Goal: Transaction & Acquisition: Subscribe to service/newsletter

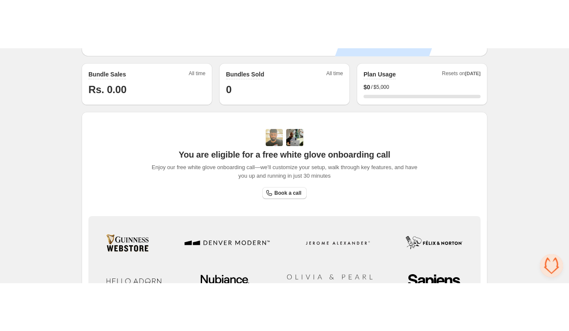
scroll to position [125, 0]
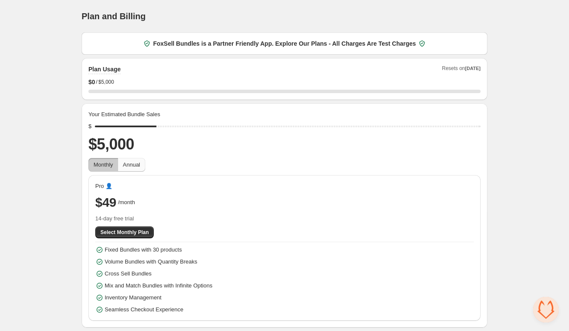
click at [140, 162] on span "Annual" at bounding box center [131, 165] width 17 height 6
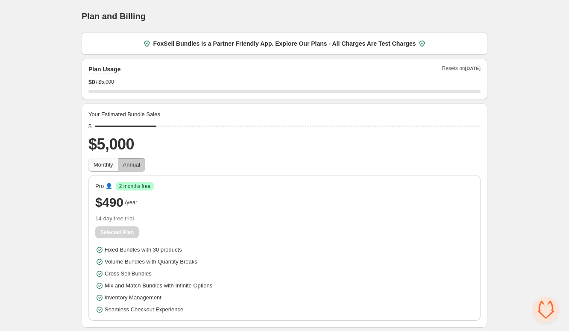
click at [118, 158] on button "Monthly" at bounding box center [103, 165] width 30 height 14
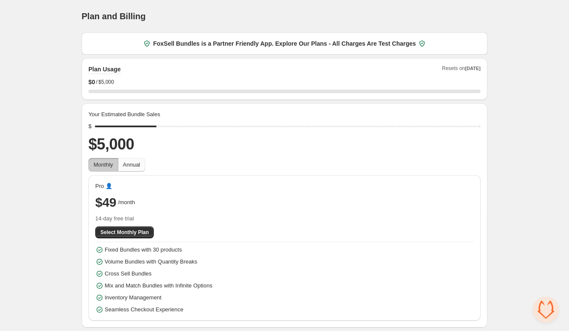
click at [145, 158] on button "Annual" at bounding box center [131, 165] width 27 height 14
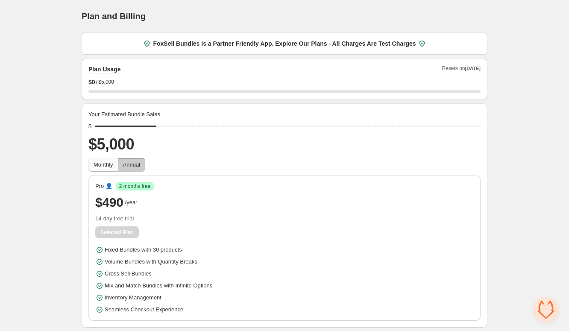
click at [118, 158] on button "Monthly" at bounding box center [103, 165] width 30 height 14
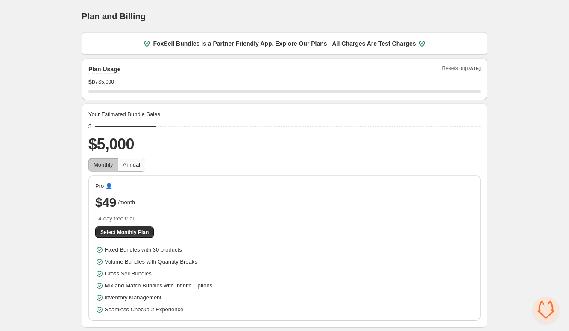
click at [145, 158] on button "Annual" at bounding box center [131, 165] width 27 height 14
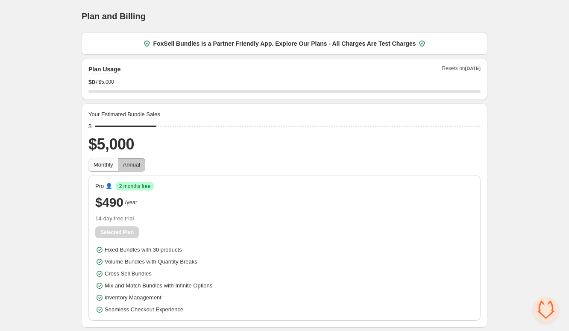
click at [118, 158] on button "Monthly" at bounding box center [103, 165] width 30 height 14
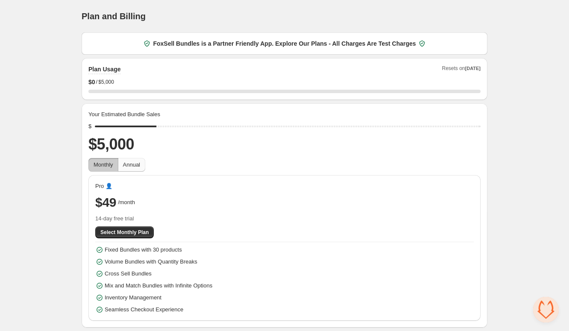
click at [145, 158] on button "Annual" at bounding box center [131, 165] width 27 height 14
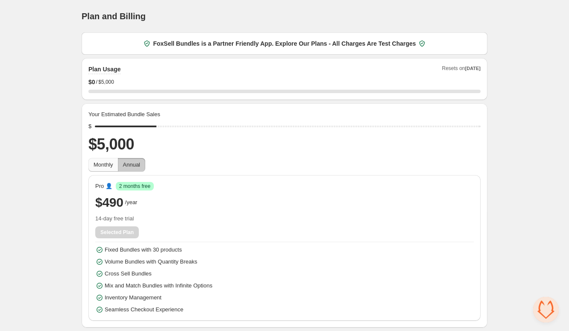
click at [118, 158] on button "Monthly" at bounding box center [103, 165] width 30 height 14
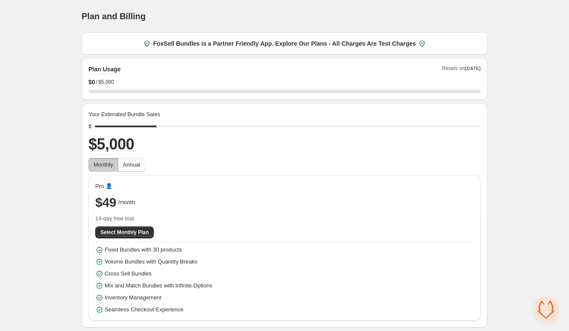
click at [145, 158] on button "Annual" at bounding box center [131, 165] width 27 height 14
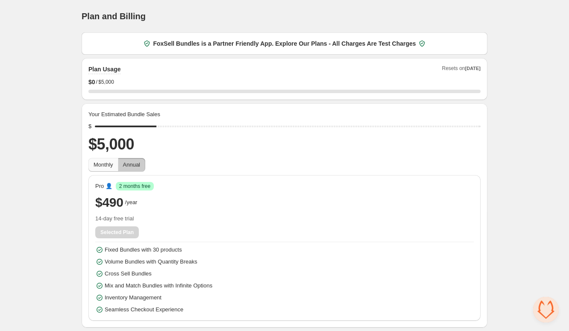
click at [118, 158] on button "Monthly" at bounding box center [103, 165] width 30 height 14
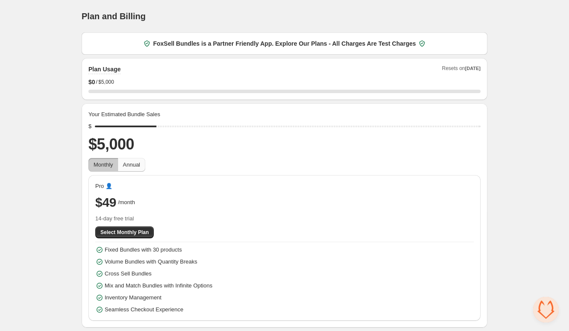
click at [140, 162] on span "Annual" at bounding box center [131, 165] width 17 height 6
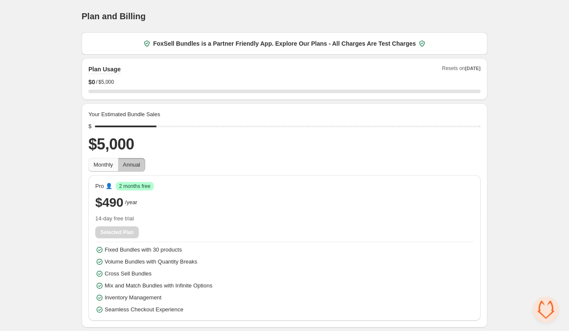
click at [118, 158] on button "Monthly" at bounding box center [103, 165] width 30 height 14
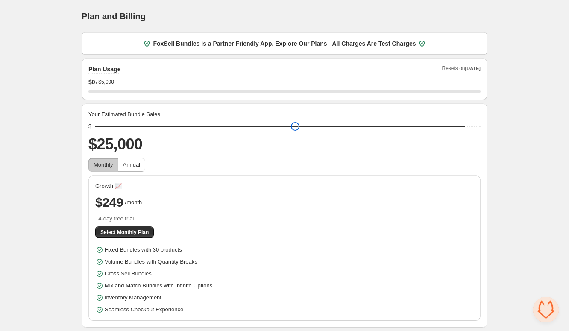
drag, startPoint x: 192, startPoint y: 94, endPoint x: 420, endPoint y: 96, distance: 228.7
type input "*****"
click at [420, 121] on input "range" at bounding box center [288, 127] width 386 height 12
click at [140, 162] on span "Annual" at bounding box center [131, 165] width 17 height 6
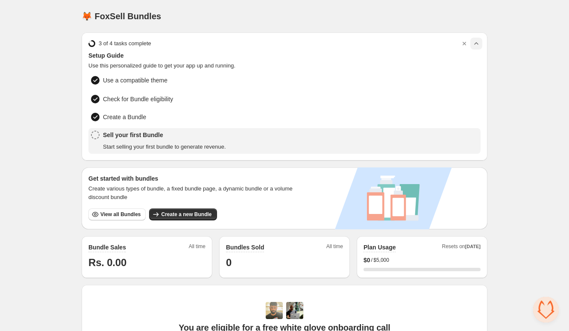
click at [471, 38] on button "button" at bounding box center [477, 44] width 12 height 12
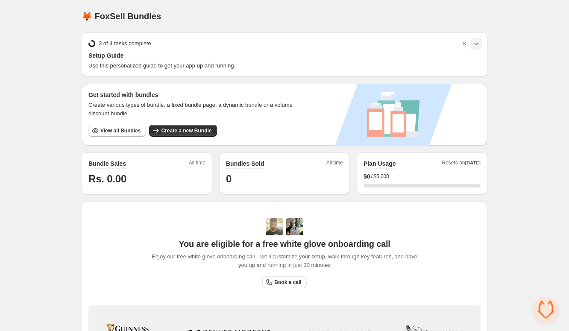
click at [471, 38] on button "button" at bounding box center [477, 44] width 12 height 12
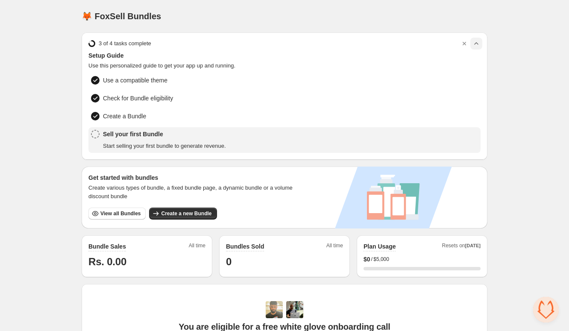
click at [471, 38] on button "button" at bounding box center [477, 44] width 12 height 12
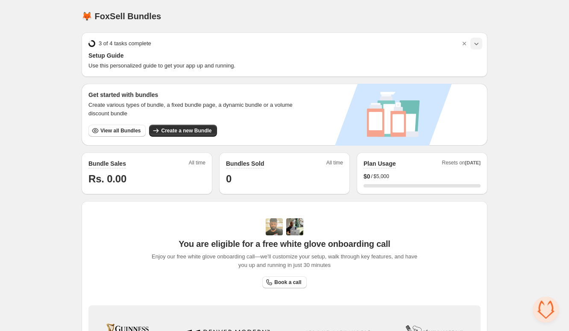
click at [471, 38] on button "button" at bounding box center [477, 44] width 12 height 12
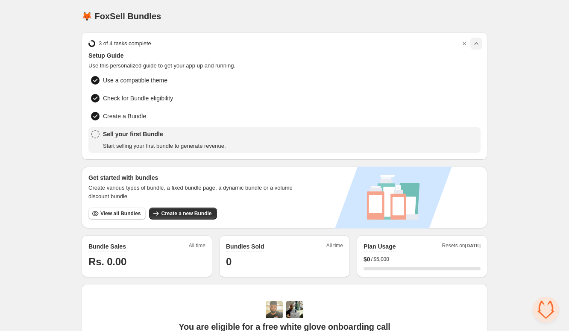
click at [471, 38] on button "button" at bounding box center [477, 44] width 12 height 12
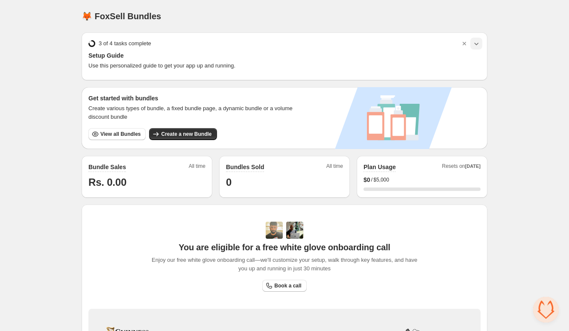
click at [471, 38] on button "button" at bounding box center [477, 44] width 12 height 12
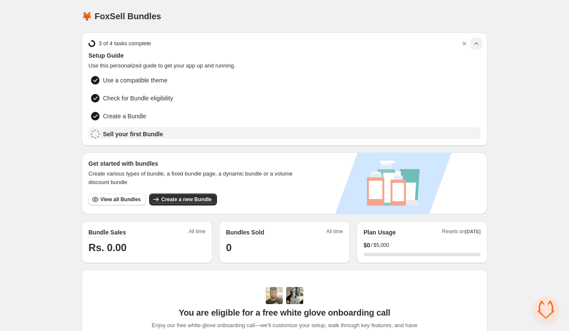
click at [471, 38] on button "button" at bounding box center [477, 44] width 12 height 12
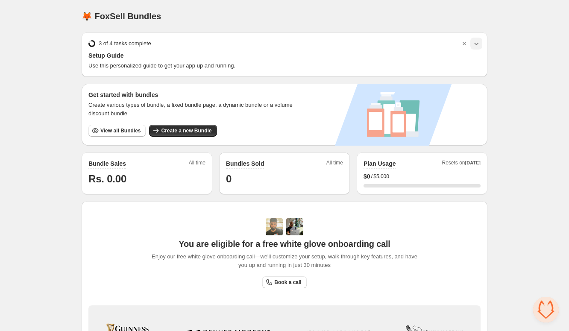
click at [471, 38] on button "button" at bounding box center [477, 44] width 12 height 12
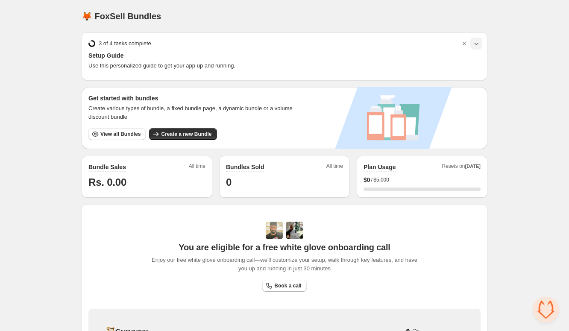
click at [471, 38] on button "button" at bounding box center [477, 44] width 12 height 12
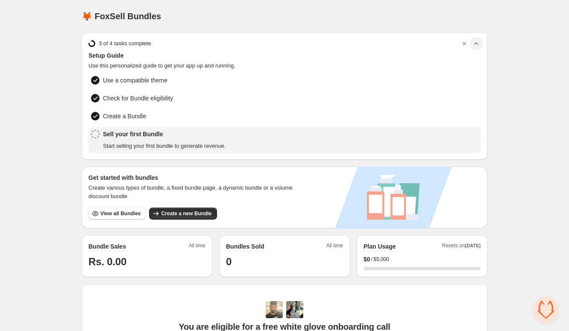
click at [471, 38] on button "button" at bounding box center [477, 44] width 12 height 12
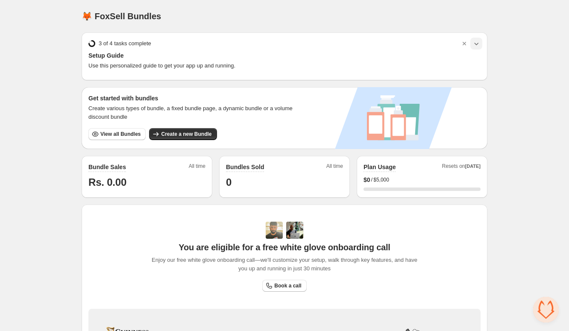
click at [471, 38] on button "button" at bounding box center [477, 44] width 12 height 12
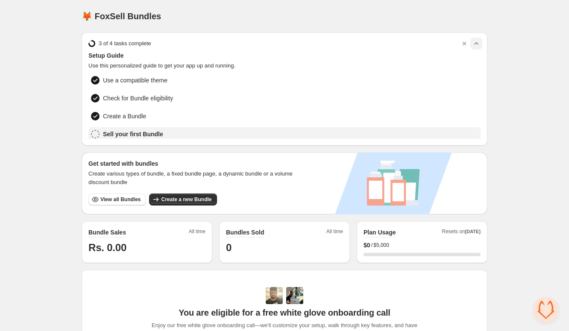
click at [471, 38] on button "button" at bounding box center [477, 44] width 12 height 12
